Goal: Task Accomplishment & Management: Manage account settings

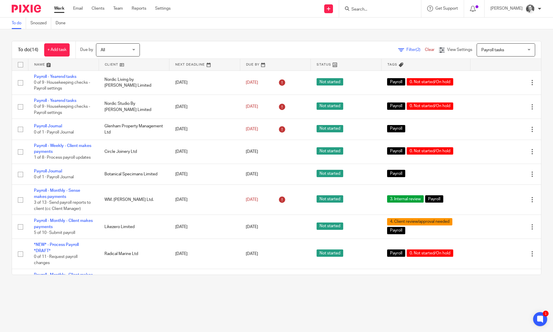
scroll to position [24, 0]
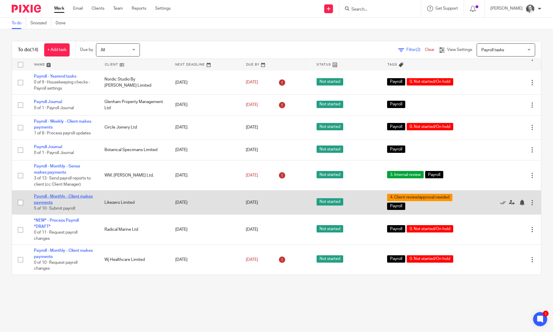
click at [57, 204] on link "Payroll - Monthly - Client makes payments" at bounding box center [63, 199] width 59 height 10
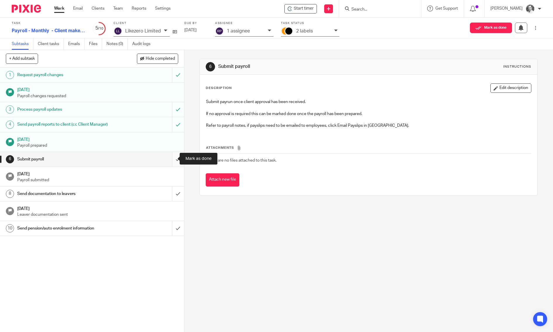
click at [169, 157] on input "submit" at bounding box center [92, 159] width 184 height 15
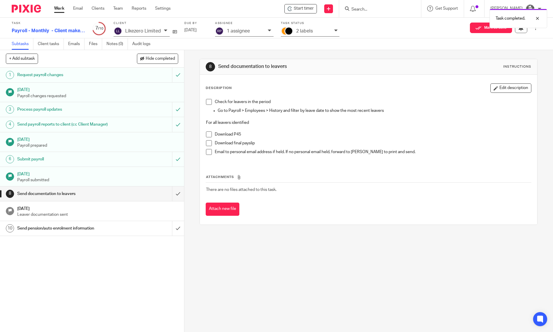
click at [129, 226] on div "Send pension/auto enrolment information" at bounding box center [91, 228] width 149 height 9
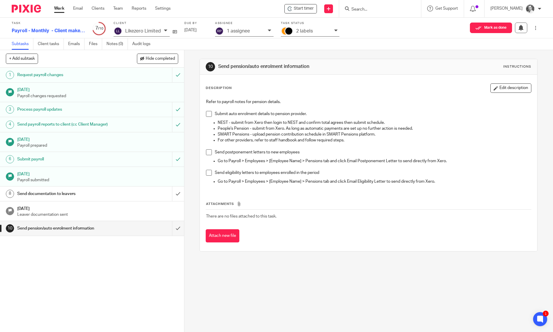
click at [187, 57] on div "10 Send pension/auto enrolment information Instructions Description Edit descri…" at bounding box center [368, 191] width 369 height 282
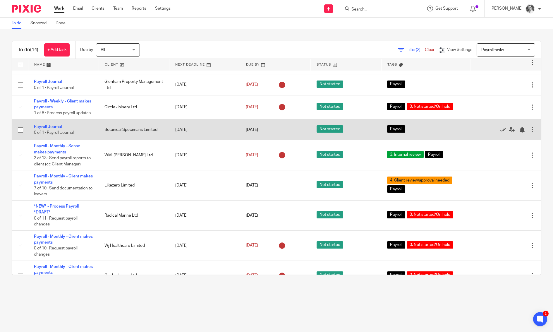
scroll to position [49, 0]
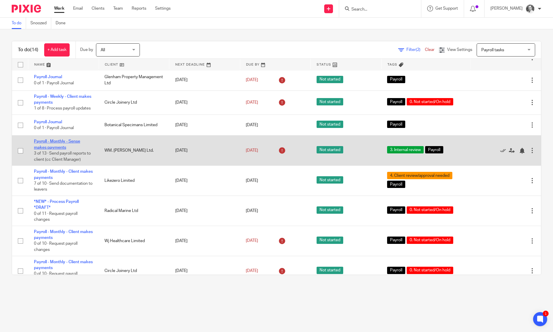
click at [61, 149] on link "Payroll - Monthly - Sense makes payments" at bounding box center [57, 144] width 46 height 10
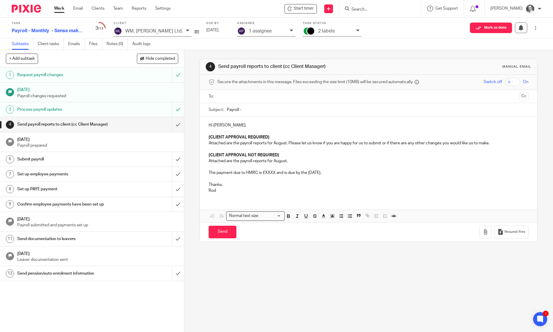
click at [72, 271] on h1 "Send pension/auto enrolment information" at bounding box center [67, 273] width 100 height 9
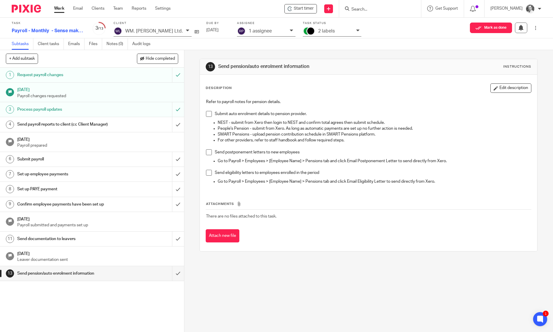
click at [439, 181] on p "Go to Payroll > Employees > [Employee Name] > Pensions tab and click Email Elig…" at bounding box center [375, 182] width 314 height 6
click at [491, 90] on button "Edit description" at bounding box center [511, 87] width 41 height 9
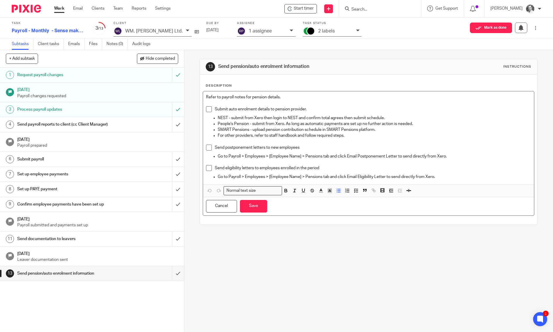
drag, startPoint x: 435, startPoint y: 178, endPoint x: 445, endPoint y: 174, distance: 10.3
click at [435, 178] on p "Go to Payroll > Employees > [Employee Name] > Pensions tab and click Email Elig…" at bounding box center [375, 177] width 314 height 6
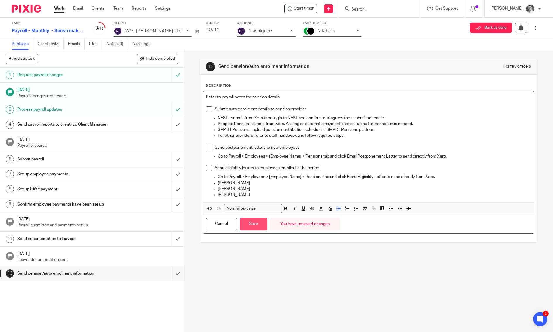
click at [252, 221] on button "Save" at bounding box center [253, 224] width 27 height 13
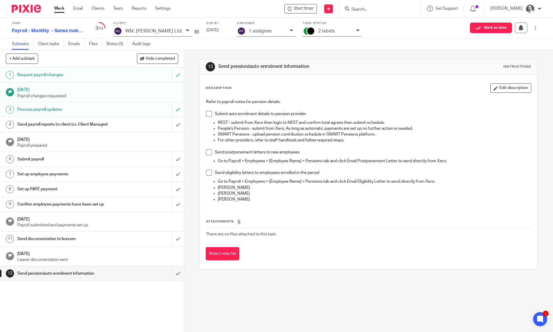
click at [95, 125] on h1 "Send payroll reports to client (cc Client Manager)" at bounding box center [67, 124] width 100 height 9
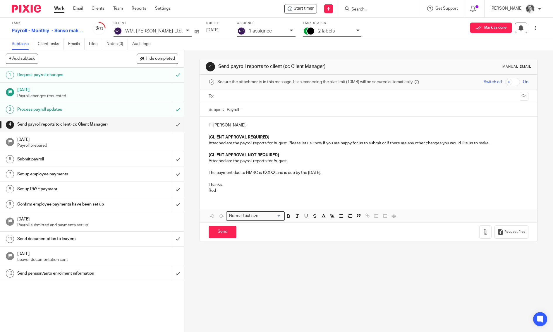
click at [224, 95] on input "text" at bounding box center [369, 96] width 298 height 7
click at [264, 113] on input "Payroll -" at bounding box center [378, 111] width 302 height 13
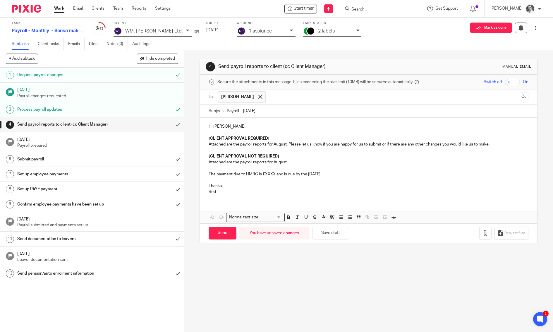
type input "Payroll - August 25"
click at [278, 143] on p "Attached are the payroll reports for August. Please let us know if you are happ…" at bounding box center [369, 144] width 320 height 6
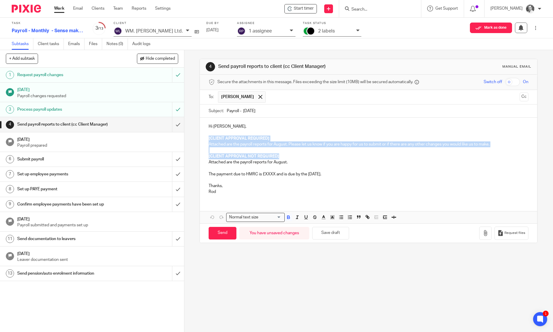
drag, startPoint x: 206, startPoint y: 136, endPoint x: 292, endPoint y: 155, distance: 88.9
click at [292, 155] on div "Hi Greg, [CLIENT APPROVAL REQUIRED] Attached are the payroll reports for August…" at bounding box center [369, 158] width 338 height 81
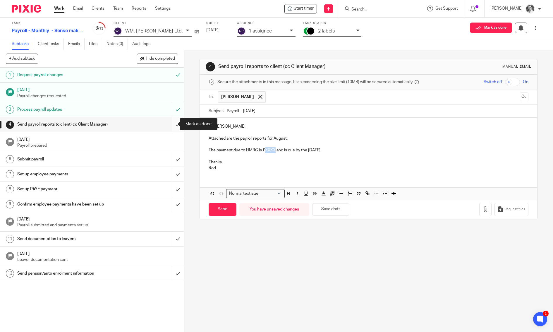
click at [170, 124] on input "submit" at bounding box center [92, 124] width 184 height 15
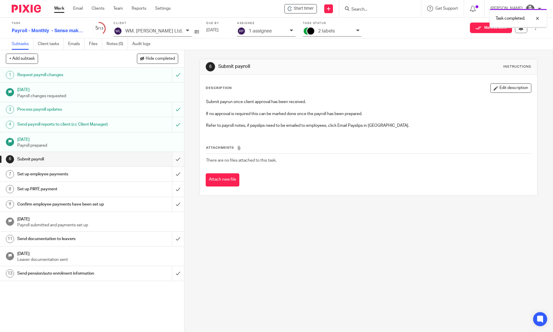
click at [172, 157] on input "submit" at bounding box center [92, 159] width 184 height 15
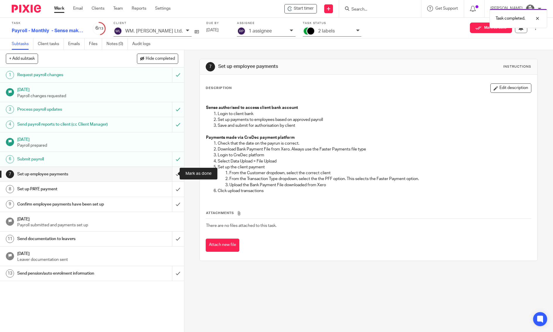
click at [173, 171] on input "submit" at bounding box center [92, 174] width 184 height 15
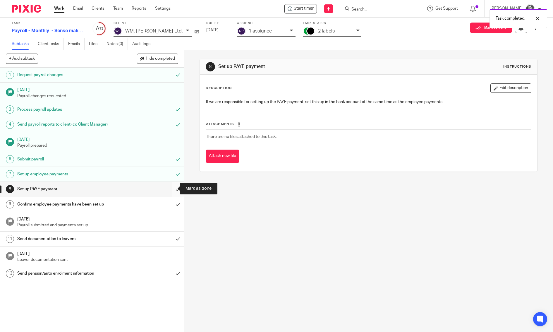
click at [172, 188] on input "submit" at bounding box center [92, 189] width 184 height 15
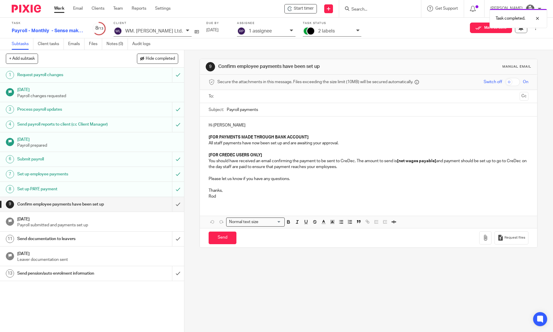
click at [236, 98] on input "text" at bounding box center [369, 96] width 298 height 7
click at [247, 111] on input "Payroll payments" at bounding box center [378, 111] width 302 height 13
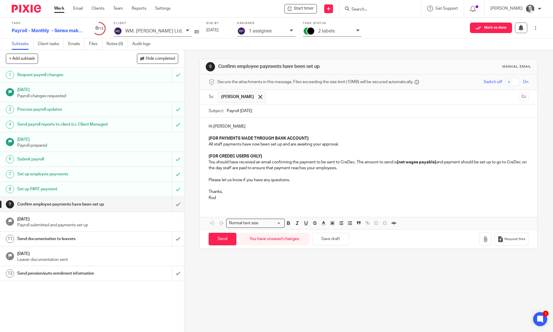
type input "Payroll Aug 25"
click at [326, 140] on p "[FOR PAYMENTS MADE THROUGH BANK ACCOUNT]" at bounding box center [369, 139] width 320 height 6
drag, startPoint x: 339, startPoint y: 143, endPoint x: 196, endPoint y: 134, distance: 143.2
click at [196, 134] on div "9 Confirm employee payments have been set up Manual email Secure the attachment…" at bounding box center [368, 191] width 369 height 282
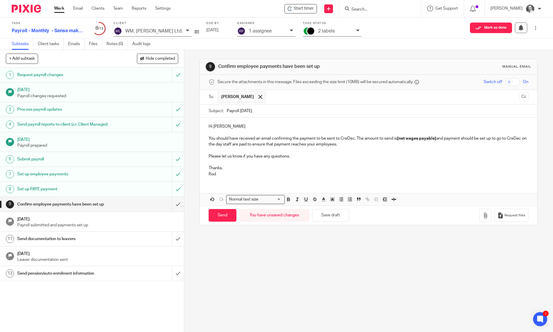
click at [395, 136] on p "You should have received an email confirming the payment to be sent to CreDec. …" at bounding box center [369, 142] width 320 height 12
click at [395, 134] on div "Hi Greg You should have received an email confirming the payment to be sent to …" at bounding box center [369, 150] width 338 height 64
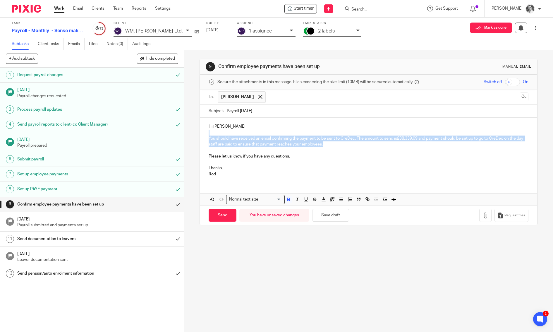
drag, startPoint x: 396, startPoint y: 134, endPoint x: 401, endPoint y: 142, distance: 10.2
click at [401, 142] on div "Hi Greg You should have received an email confirming the payment to be sent to …" at bounding box center [369, 150] width 338 height 64
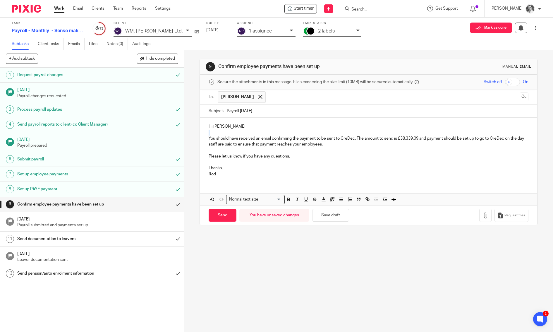
click at [410, 141] on p "You should have received an email confirming the payment to be sent to CreDec. …" at bounding box center [369, 142] width 320 height 12
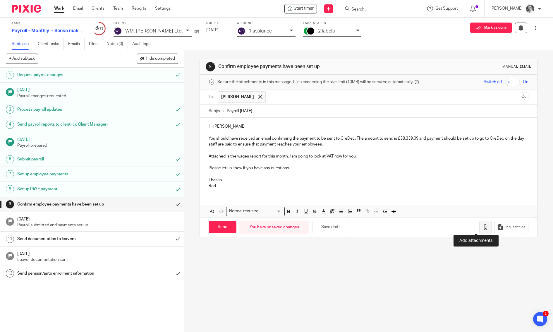
click at [483, 227] on icon "button" at bounding box center [486, 227] width 6 height 6
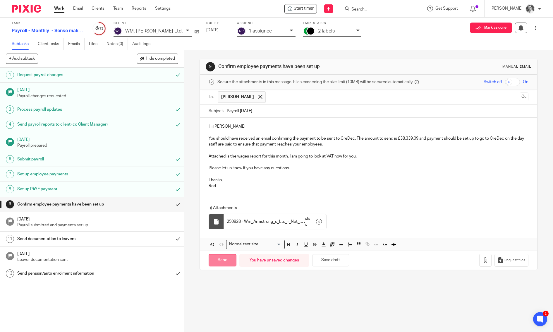
click at [221, 260] on input "Send" at bounding box center [223, 260] width 28 height 13
type input "Sent"
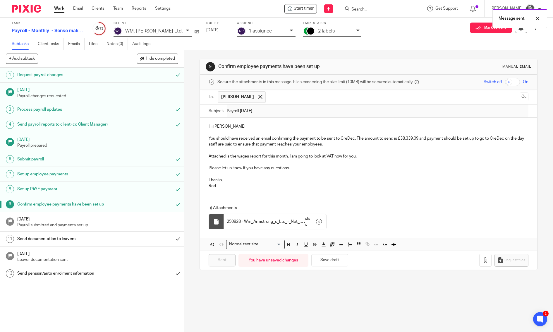
click at [306, 34] on div "2 labels" at bounding box center [332, 32] width 59 height 10
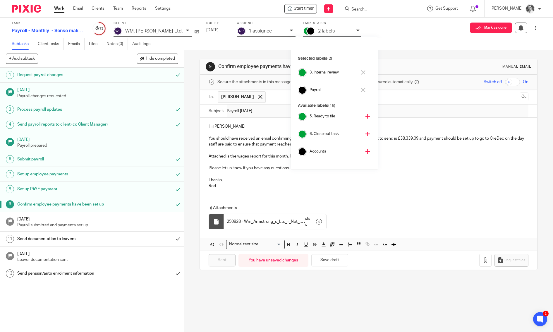
scroll to position [64, 0]
click at [318, 127] on h4 "5. Ready to file" at bounding box center [336, 126] width 52 height 6
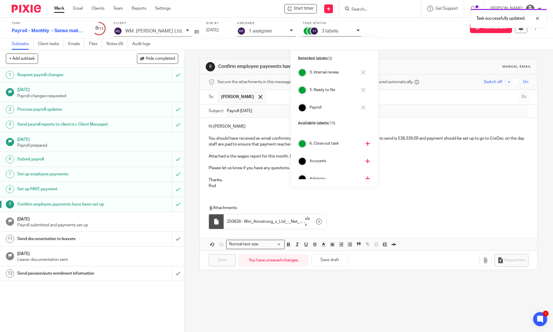
click at [315, 72] on h4 "3. Internal review" at bounding box center [333, 73] width 47 height 6
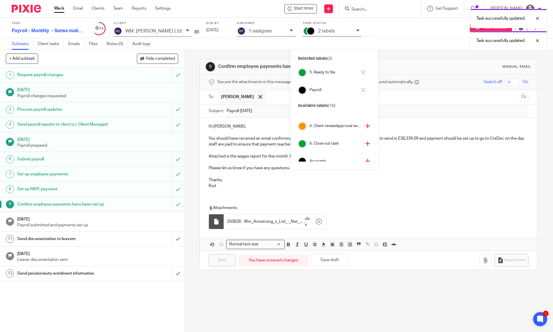
scroll to position [81, 0]
click at [237, 32] on div "1 assignee" at bounding box center [266, 32] width 59 height 10
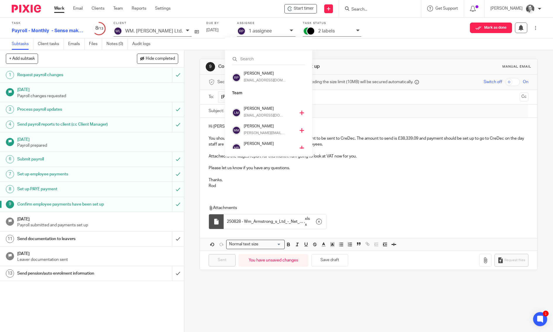
scroll to position [122, 0]
click at [258, 140] on h4 "Monika Budziwojska" at bounding box center [270, 139] width 52 height 6
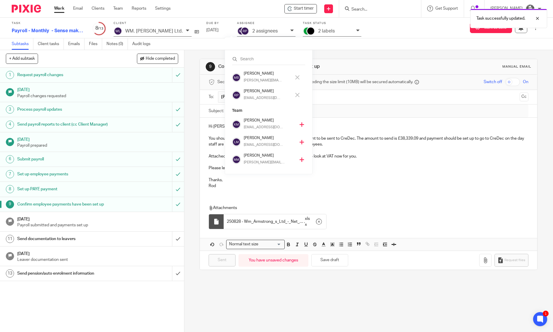
click at [255, 93] on h4 "[PERSON_NAME]" at bounding box center [267, 91] width 47 height 6
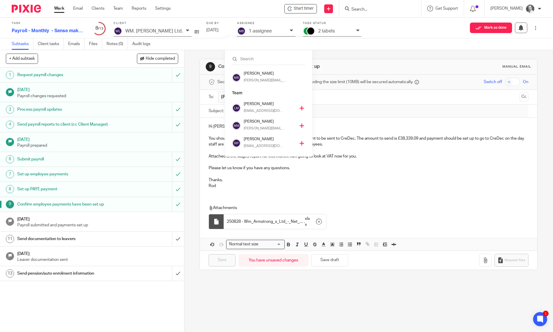
click at [197, 159] on div "9 Confirm employee payments have been set up Manual email Secure the attachment…" at bounding box center [368, 191] width 369 height 282
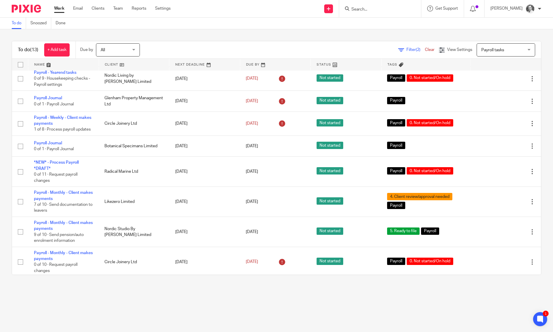
scroll to position [156, 0]
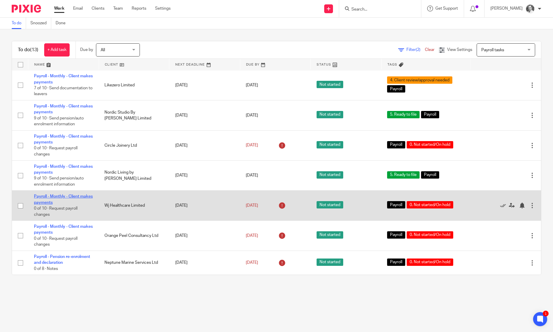
click at [42, 196] on link "Payroll - Monthly - Client makes payments" at bounding box center [63, 199] width 59 height 10
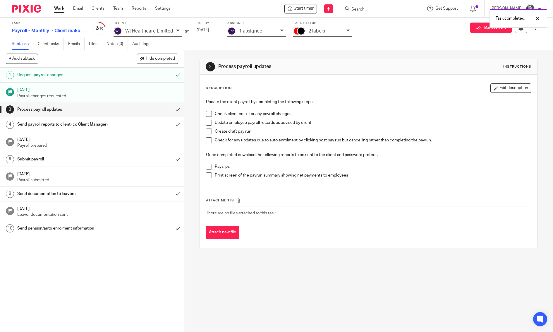
click at [172, 110] on input "submit" at bounding box center [92, 109] width 184 height 15
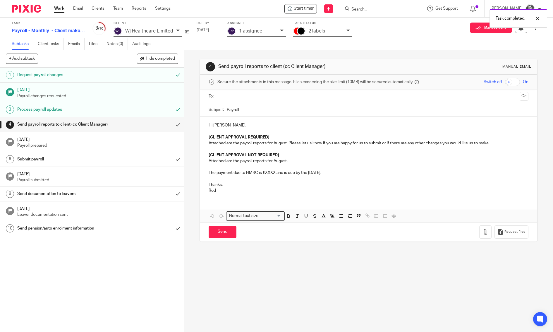
click at [171, 125] on input "submit" at bounding box center [92, 124] width 184 height 15
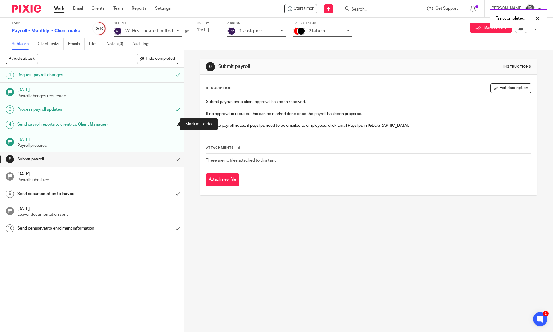
click at [170, 123] on input "submit" at bounding box center [92, 124] width 184 height 15
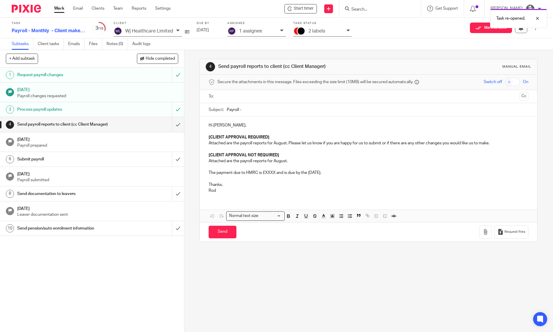
click at [235, 94] on input "text" at bounding box center [369, 96] width 298 height 7
click at [244, 111] on input "Payroll -" at bounding box center [378, 111] width 302 height 13
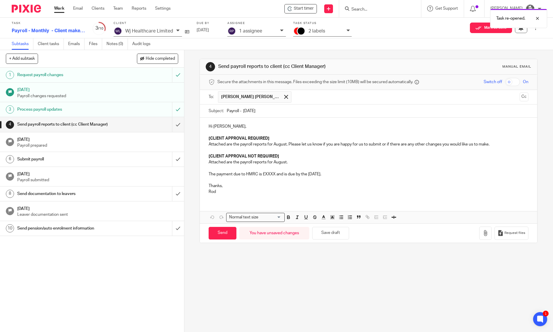
type input "Payroll - Aug 25"
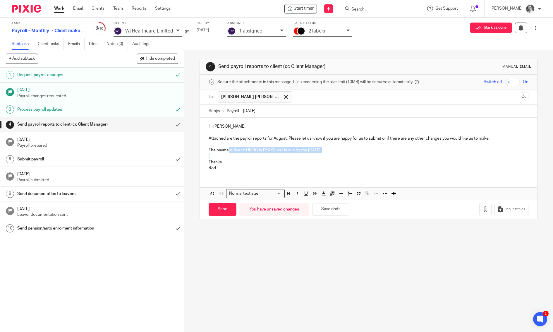
drag, startPoint x: 354, startPoint y: 152, endPoint x: 226, endPoint y: 152, distance: 127.7
click at [226, 152] on div "Hi Thomas, Attached are the payroll reports for August. Please let us know if y…" at bounding box center [369, 147] width 338 height 58
drag, startPoint x: 204, startPoint y: 148, endPoint x: 363, endPoint y: 151, distance: 159.3
click at [363, 151] on div "Hi Thomas, Attached are the payroll reports for August. Please let us know if y…" at bounding box center [369, 147] width 338 height 58
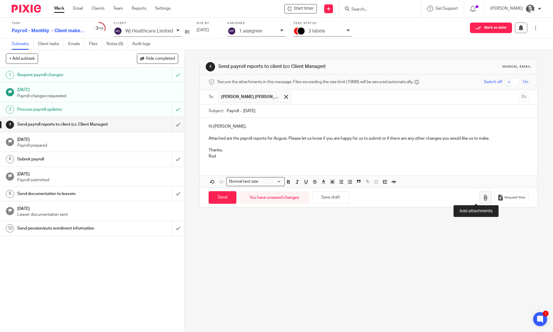
click at [483, 196] on icon "button" at bounding box center [486, 198] width 6 height 6
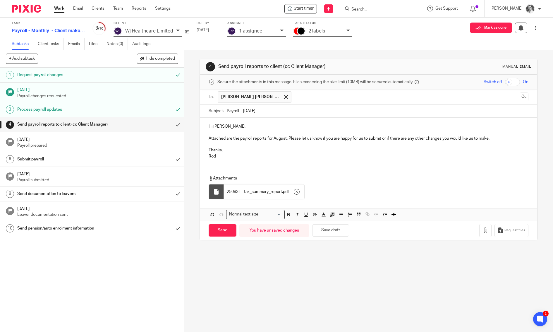
click at [506, 78] on input "checkbox" at bounding box center [512, 82] width 15 height 8
click at [214, 229] on input "Send" at bounding box center [223, 230] width 28 height 13
checkbox input "false"
type input "Sent"
click at [195, 98] on div "4 Send payroll reports to client (cc Client Manager) Manual email Secure the at…" at bounding box center [368, 191] width 369 height 282
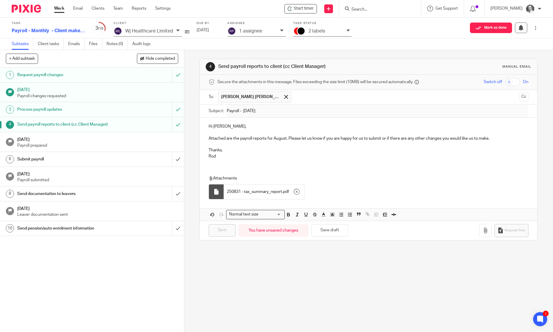
click at [185, 152] on div "4 Send payroll reports to client (cc Client Manager) Manual email Secure the at…" at bounding box center [368, 191] width 369 height 282
drag, startPoint x: 338, startPoint y: 33, endPoint x: 335, endPoint y: 34, distance: 3.3
click at [335, 34] on div "2 labels" at bounding box center [326, 31] width 35 height 7
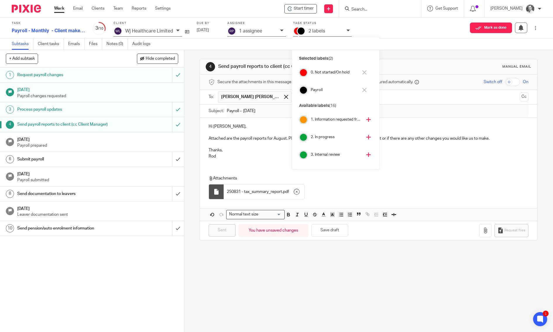
scroll to position [20, 0]
click at [337, 151] on h4 "4. Client review/approval needed" at bounding box center [337, 153] width 52 height 6
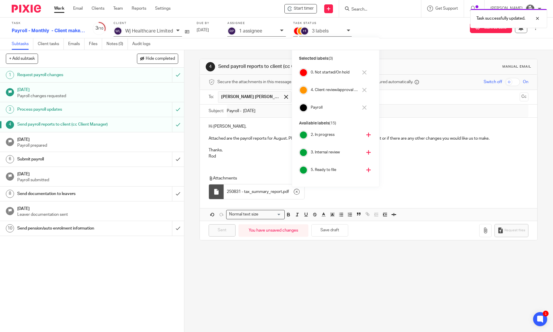
click at [314, 73] on h4 "0. Not started/On hold" at bounding box center [334, 73] width 47 height 6
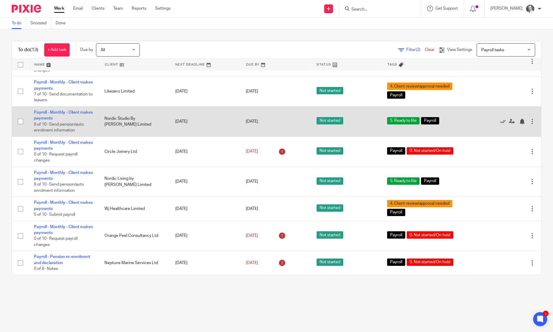
scroll to position [150, 0]
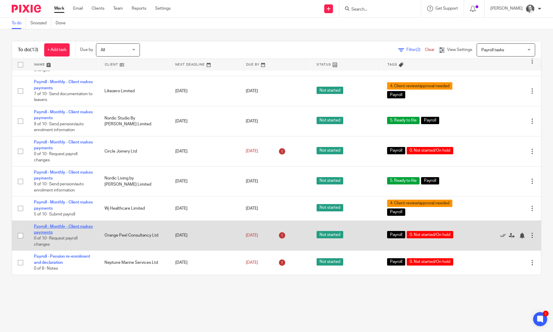
click at [58, 227] on link "Payroll - Monthly - Client makes payments" at bounding box center [63, 230] width 59 height 10
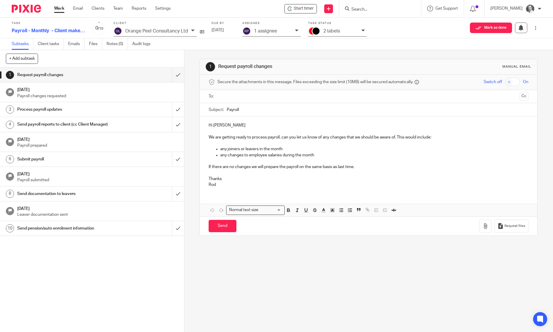
click at [237, 99] on input "text" at bounding box center [369, 96] width 298 height 7
click at [218, 143] on p at bounding box center [369, 144] width 320 height 6
click at [400, 136] on p "We are getting ready to process payroll, can you let us know of any changes tha…" at bounding box center [369, 139] width 320 height 6
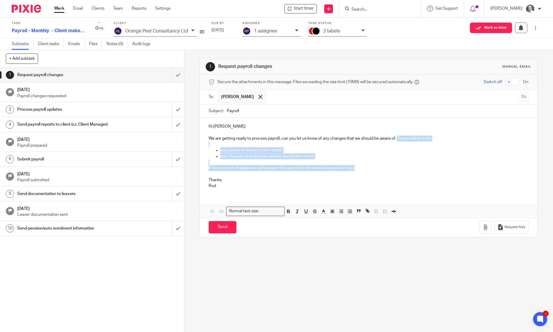
drag, startPoint x: 398, startPoint y: 135, endPoint x: 405, endPoint y: 166, distance: 32.2
click at [405, 166] on div "Hi Neil We are getting ready to process payroll, can you let us know of any cha…" at bounding box center [369, 156] width 338 height 76
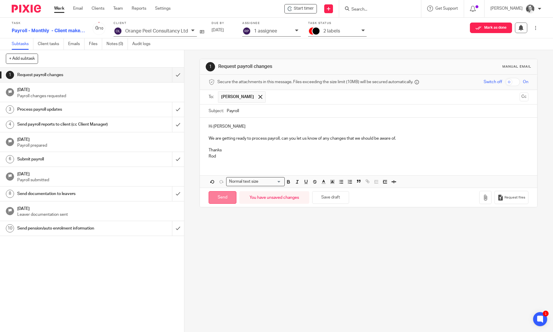
click at [222, 196] on input "Send" at bounding box center [223, 197] width 28 height 13
click at [330, 34] on div "2 labels" at bounding box center [341, 31] width 35 height 7
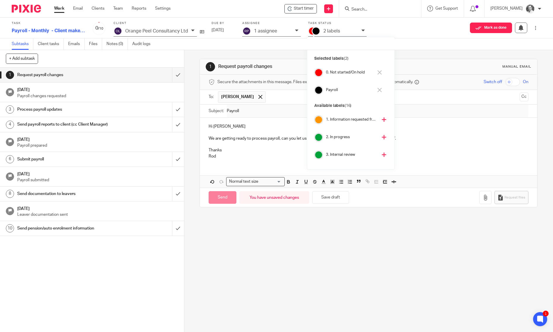
type input "Sent"
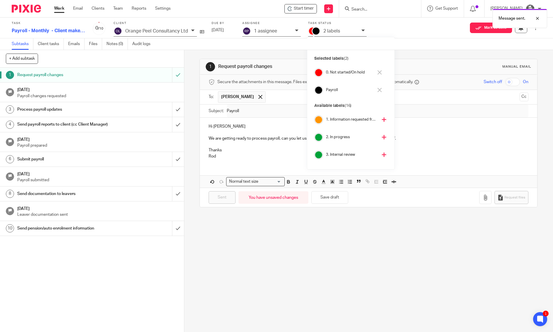
click at [348, 122] on h4 "1. Information requested from client" at bounding box center [352, 120] width 52 height 6
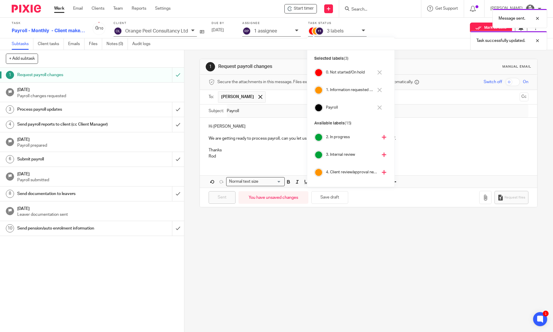
click at [341, 73] on h4 "0. Not started/On hold" at bounding box center [349, 73] width 47 height 6
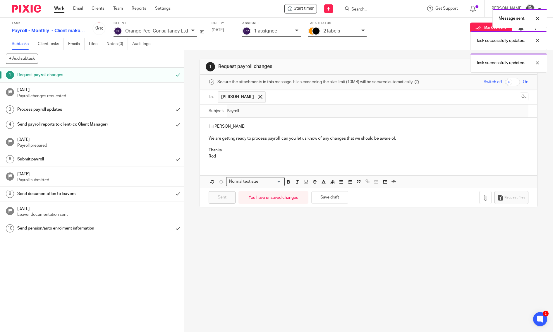
click at [192, 100] on div "1 Request payroll changes Manual email Secure the attachments in this message. …" at bounding box center [368, 191] width 369 height 282
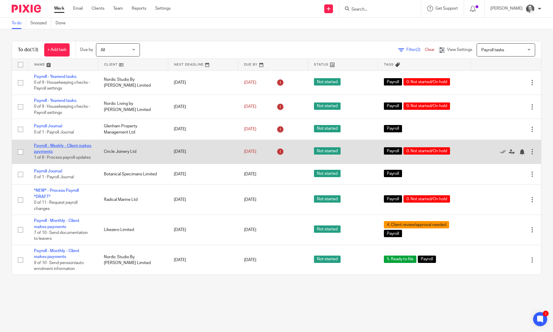
click at [61, 153] on link "Payroll - Weekly - Client makes payments" at bounding box center [62, 149] width 57 height 10
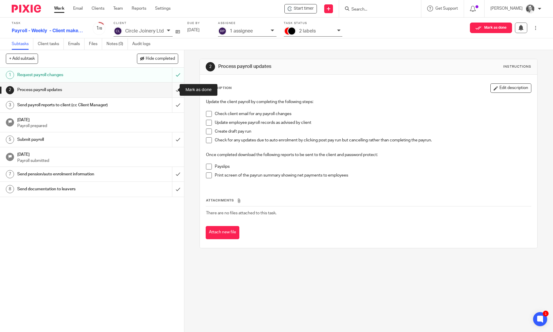
click at [170, 86] on input "submit" at bounding box center [92, 90] width 184 height 15
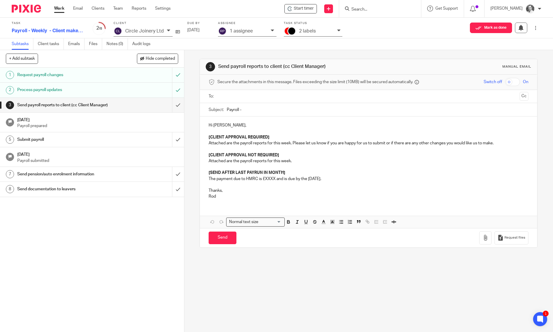
click at [191, 88] on div "3 Send payroll reports to client (cc Client Manager) Manual email Secure the at…" at bounding box center [368, 191] width 369 height 282
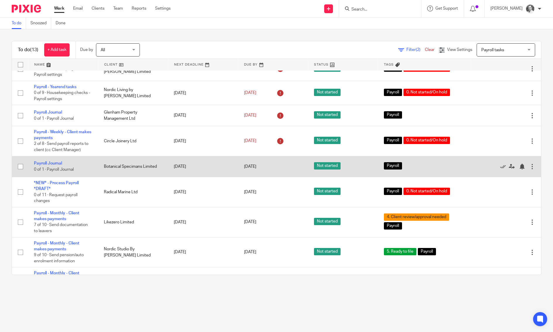
scroll to position [18, 0]
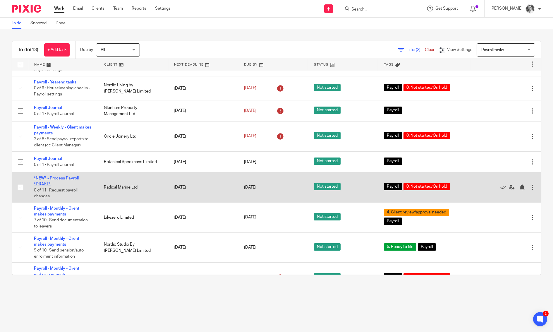
click at [69, 179] on link "*NEW* - Process Payroll *DRAFT*" at bounding box center [56, 181] width 45 height 10
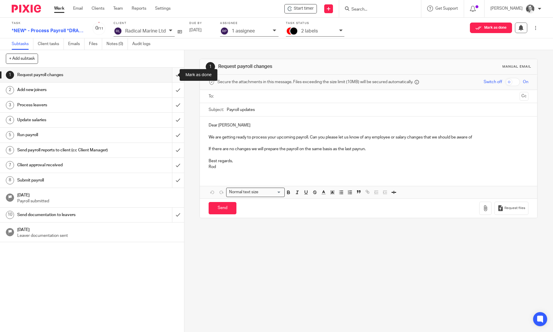
click at [172, 74] on input "submit" at bounding box center [92, 75] width 184 height 15
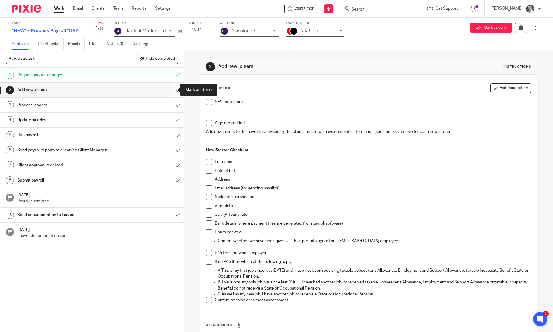
click at [169, 87] on input "submit" at bounding box center [92, 90] width 184 height 15
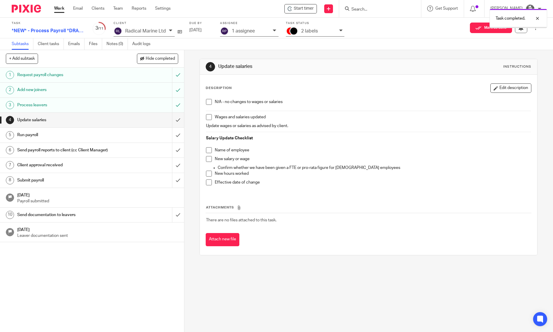
click at [169, 123] on input "submit" at bounding box center [92, 120] width 184 height 15
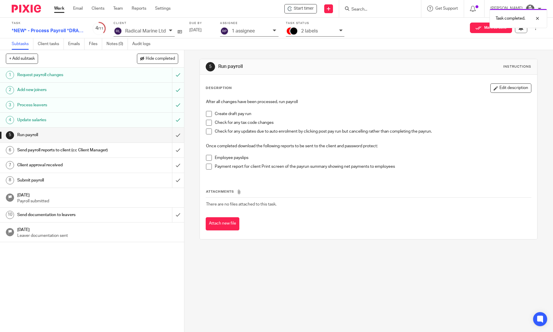
click at [307, 33] on p "2 labels" at bounding box center [309, 30] width 17 height 5
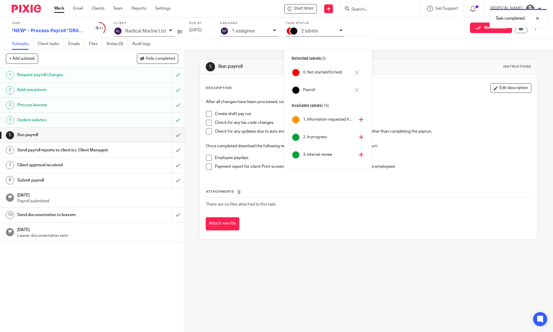
click at [310, 71] on h4 "0. Not started/On hold" at bounding box center [326, 73] width 47 height 6
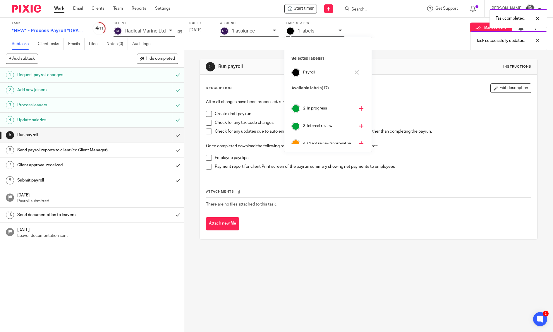
scroll to position [34, 0]
click at [316, 139] on h4 "4. Client review/approval needed" at bounding box center [329, 139] width 52 height 6
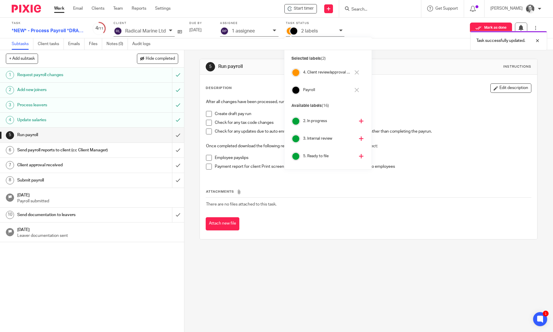
click at [328, 74] on h4 "4. Client review/approval needed" at bounding box center [326, 73] width 47 height 6
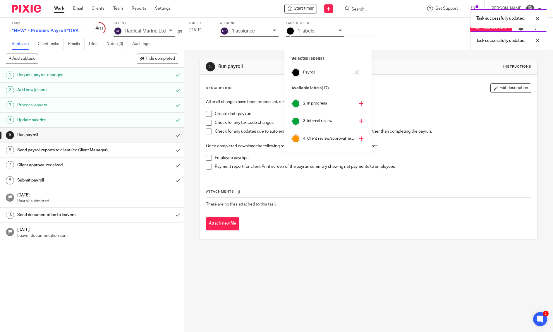
click at [321, 102] on h4 "2. In progress" at bounding box center [329, 104] width 52 height 6
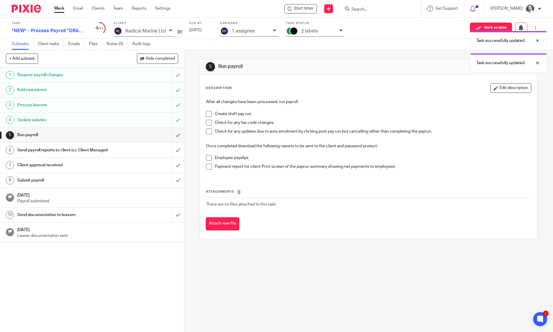
click at [190, 92] on div "5 Run payroll Instructions Description Edit description After all changes have …" at bounding box center [368, 191] width 369 height 282
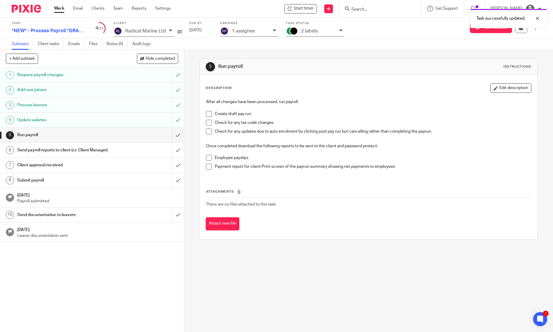
click at [317, 54] on div "5 Run payroll Instructions Description Edit description After all changes have …" at bounding box center [369, 149] width 338 height 198
